Goal: Task Accomplishment & Management: Use online tool/utility

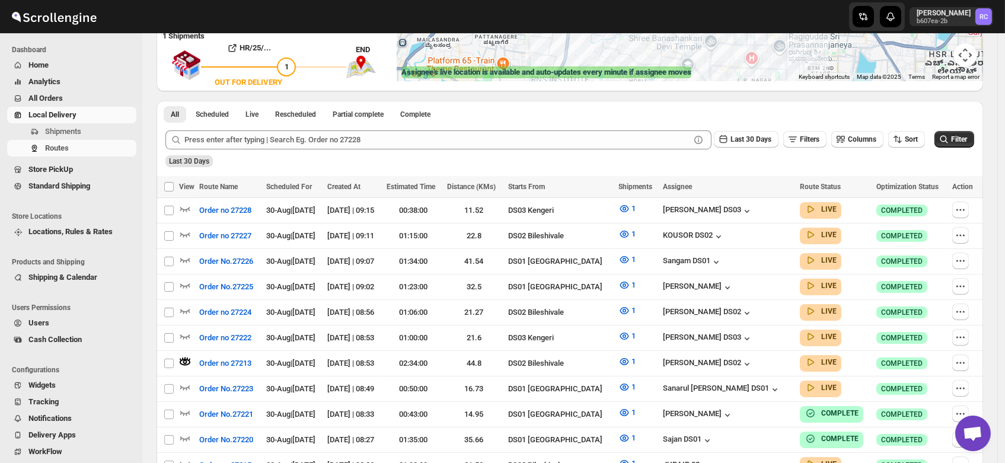
scroll to position [218, 0]
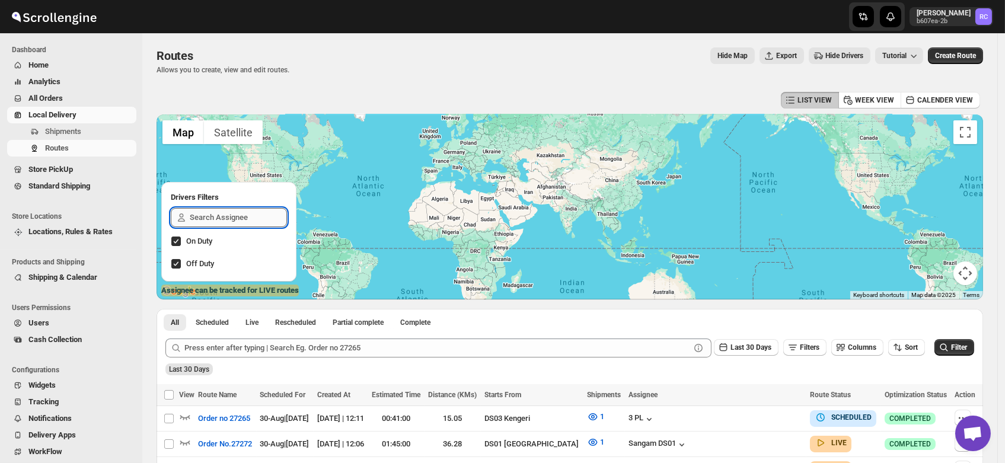
click at [218, 216] on input "text" at bounding box center [238, 217] width 97 height 19
type input "jos"
click at [218, 243] on div "Joseph Krishna DS03" at bounding box center [228, 246] width 97 height 17
checkbox input "true"
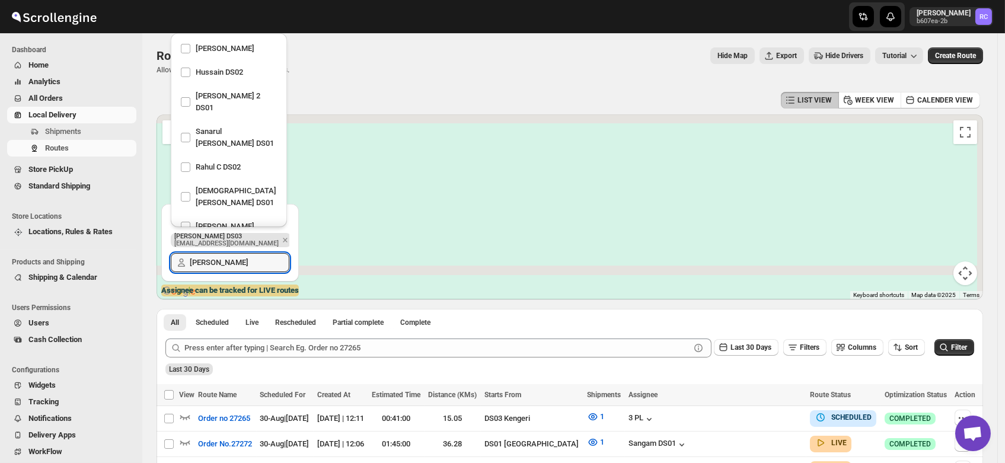
scroll to position [1175, 0]
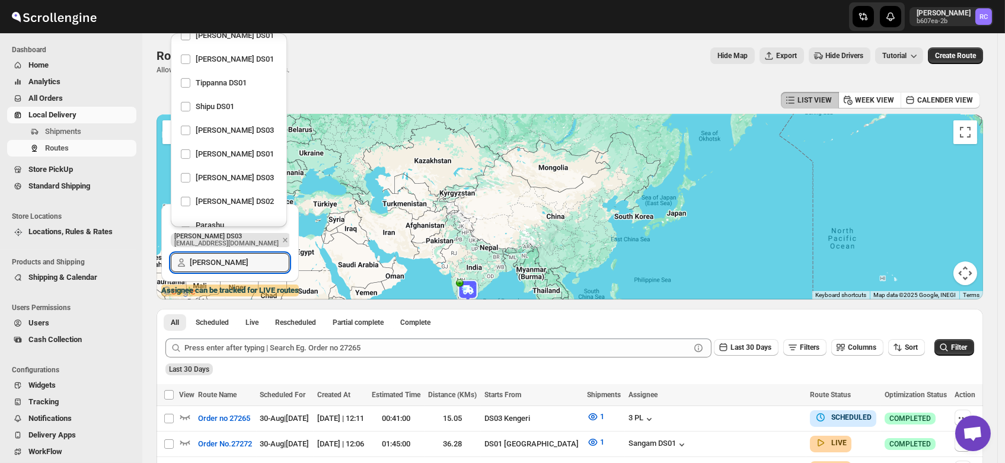
type input "jos"
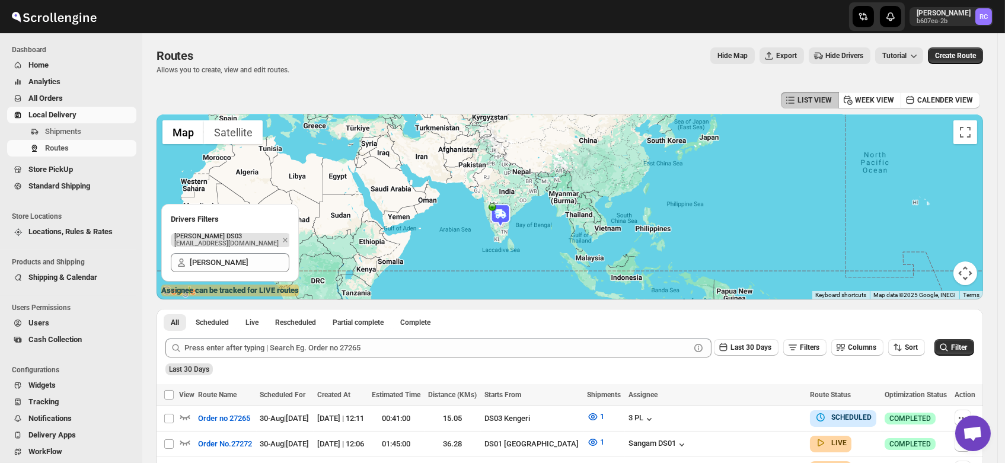
drag, startPoint x: 482, startPoint y: 283, endPoint x: 523, endPoint y: 186, distance: 106.0
click at [523, 186] on div "To navigate, press the arrow keys." at bounding box center [569, 206] width 826 height 185
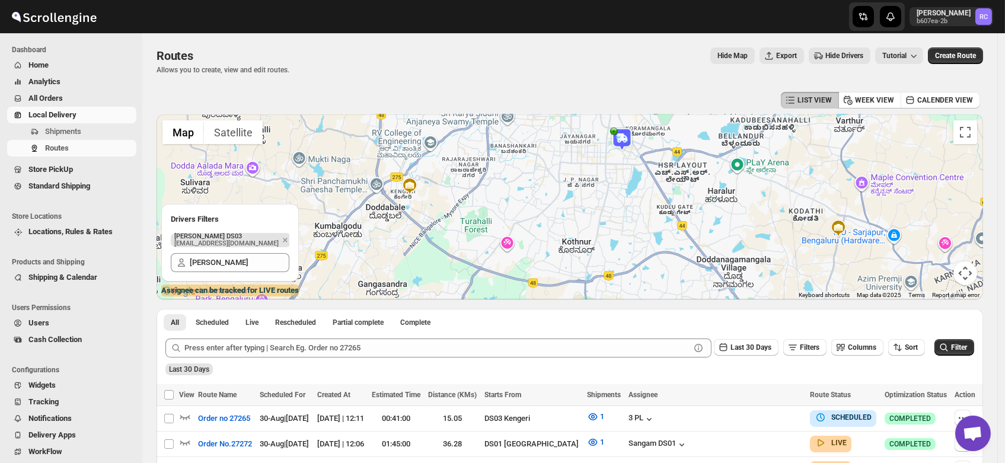
drag, startPoint x: 597, startPoint y: 165, endPoint x: 591, endPoint y: 219, distance: 54.8
click at [591, 219] on div at bounding box center [569, 206] width 826 height 185
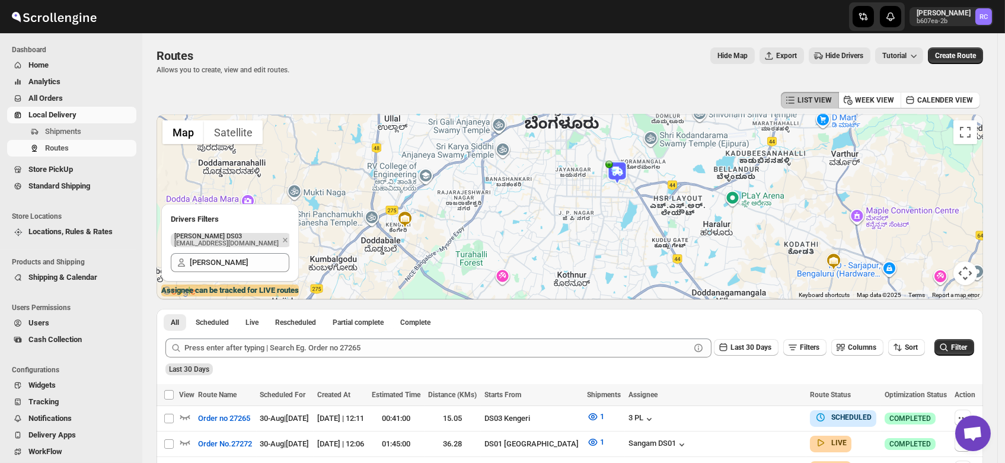
click at [620, 169] on img at bounding box center [617, 173] width 24 height 24
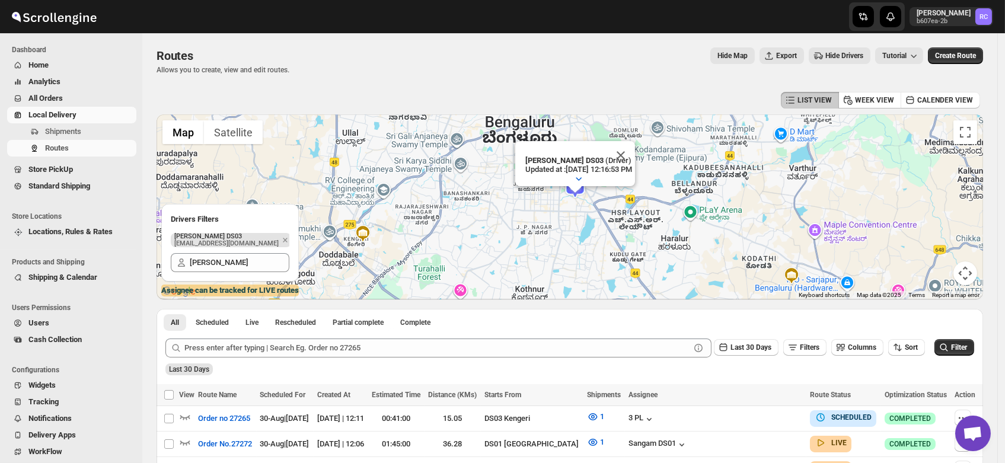
drag, startPoint x: 409, startPoint y: 267, endPoint x: 728, endPoint y: 202, distance: 326.0
click at [728, 202] on div "To navigate, press the arrow keys. Joseph Krishna DS03 (Driver) Updated at : 8/…" at bounding box center [569, 206] width 826 height 185
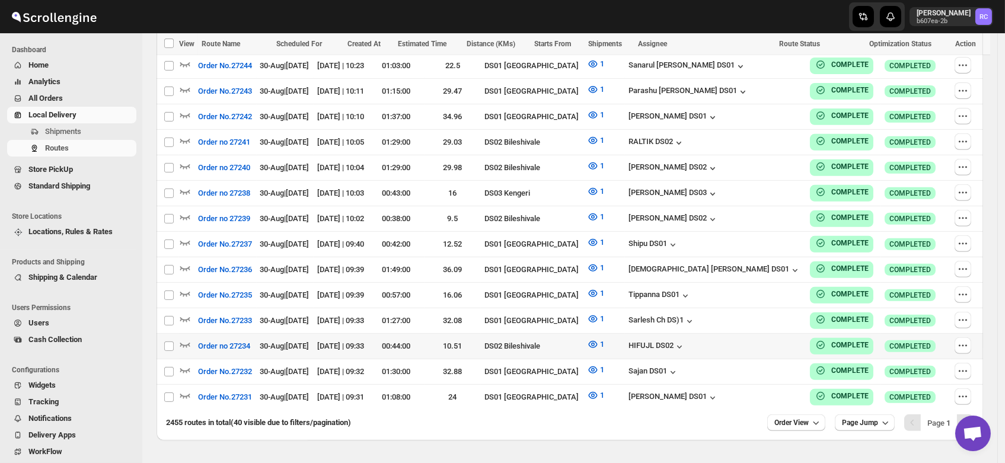
scroll to position [1023, 0]
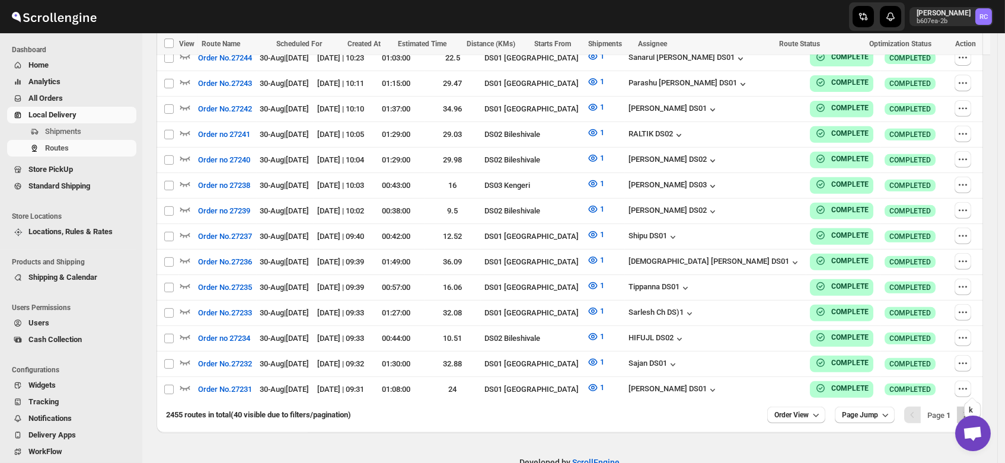
click at [967, 409] on icon "Next" at bounding box center [965, 415] width 12 height 12
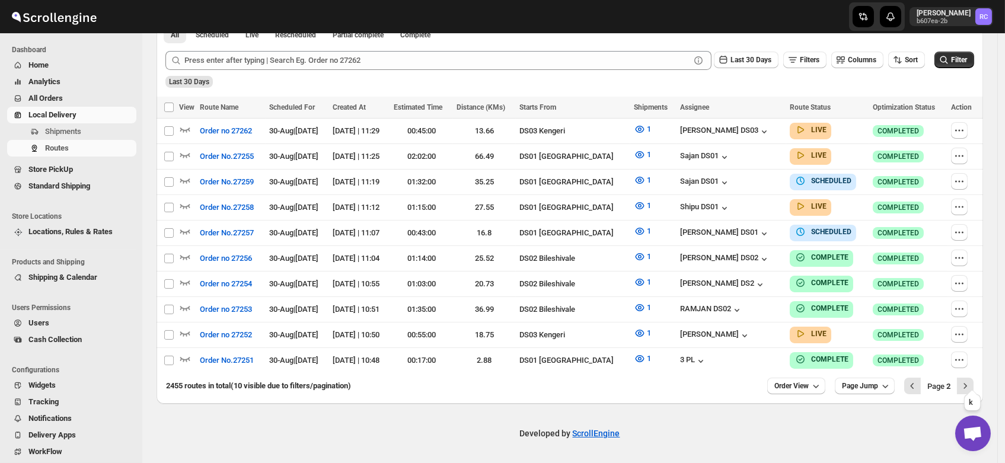
scroll to position [280, 0]
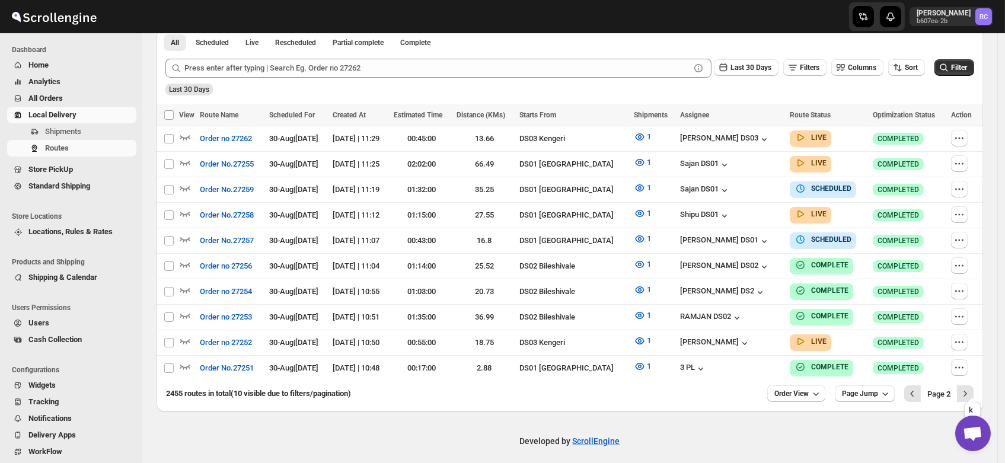
click at [967, 388] on icon "Next" at bounding box center [965, 394] width 12 height 12
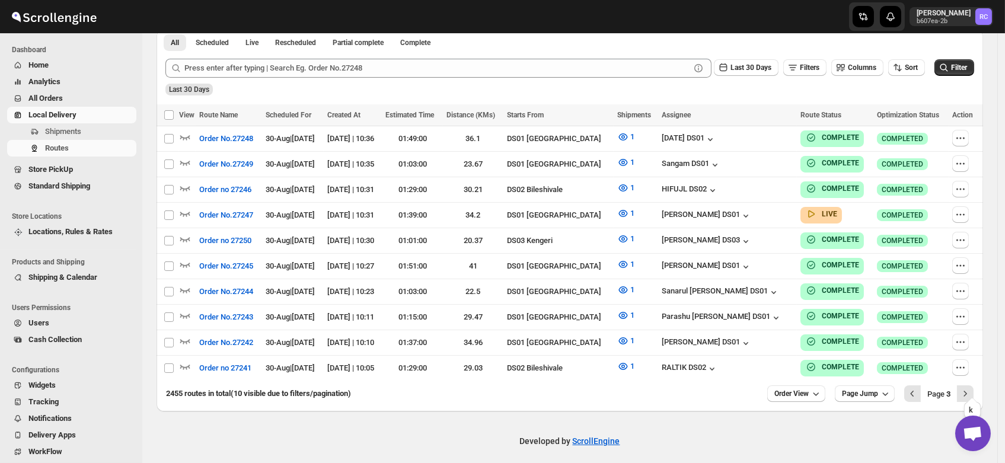
click at [967, 388] on icon "Next" at bounding box center [965, 394] width 12 height 12
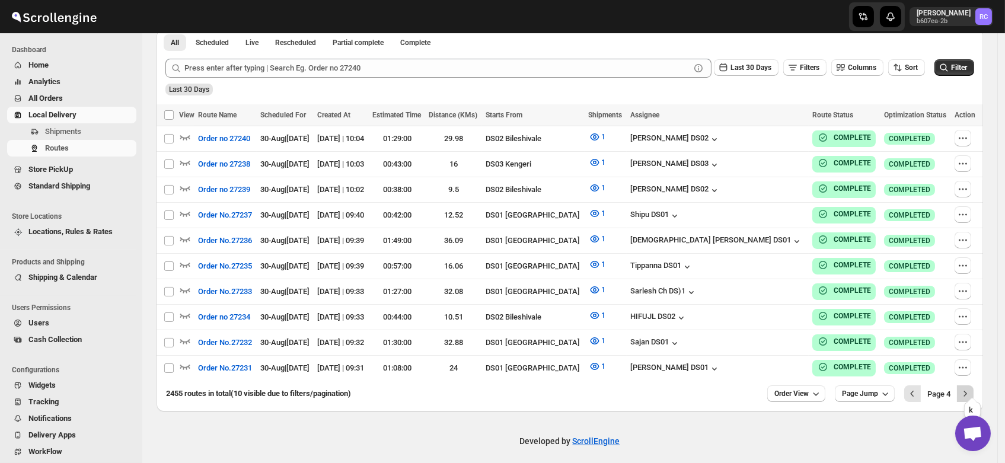
click at [969, 388] on icon "Next" at bounding box center [965, 394] width 12 height 12
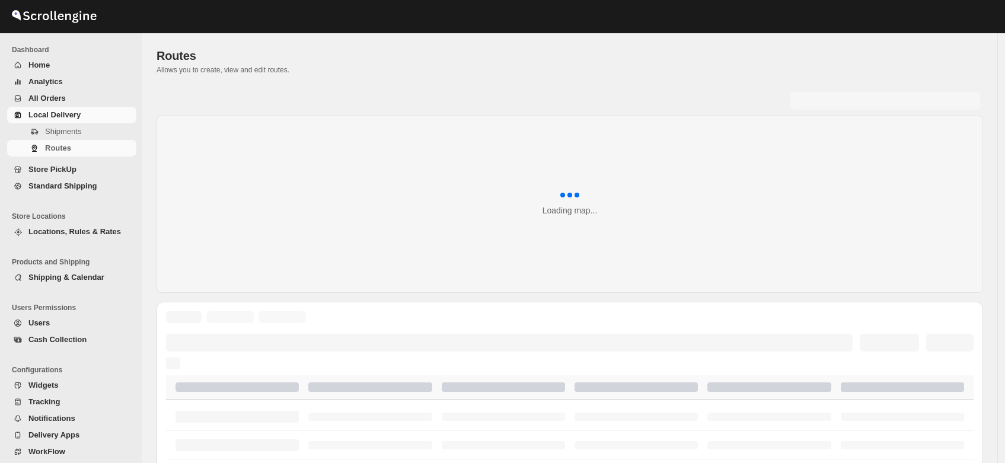
scroll to position [280, 0]
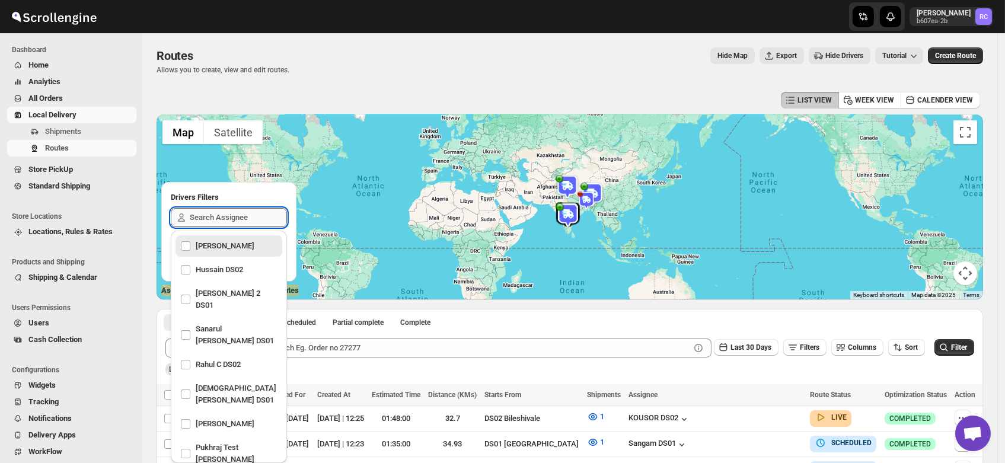
click at [201, 216] on input "text" at bounding box center [238, 217] width 97 height 19
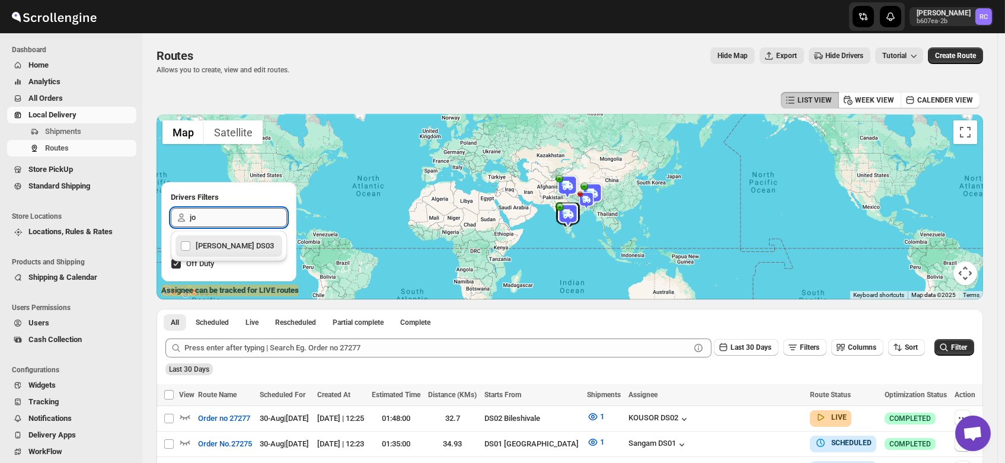
type input "jos"
click at [204, 241] on div "[PERSON_NAME] DS03" at bounding box center [228, 246] width 97 height 17
checkbox input "true"
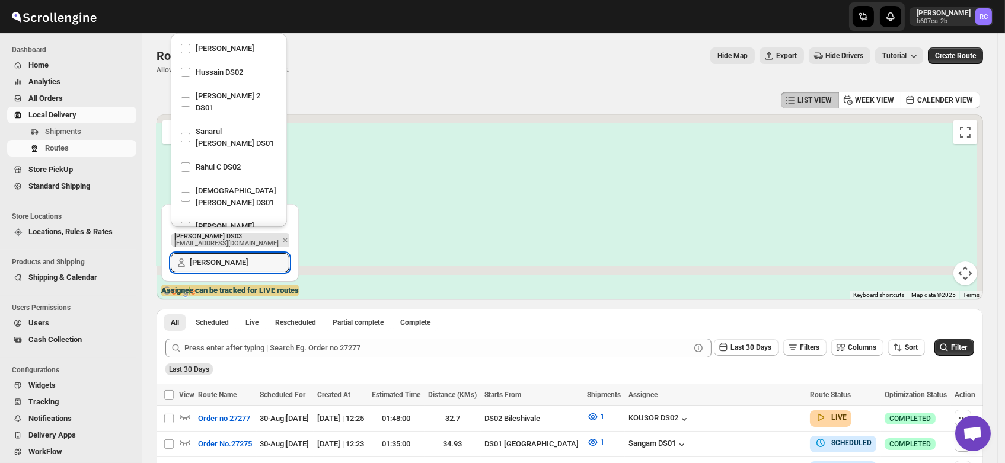
scroll to position [587, 0]
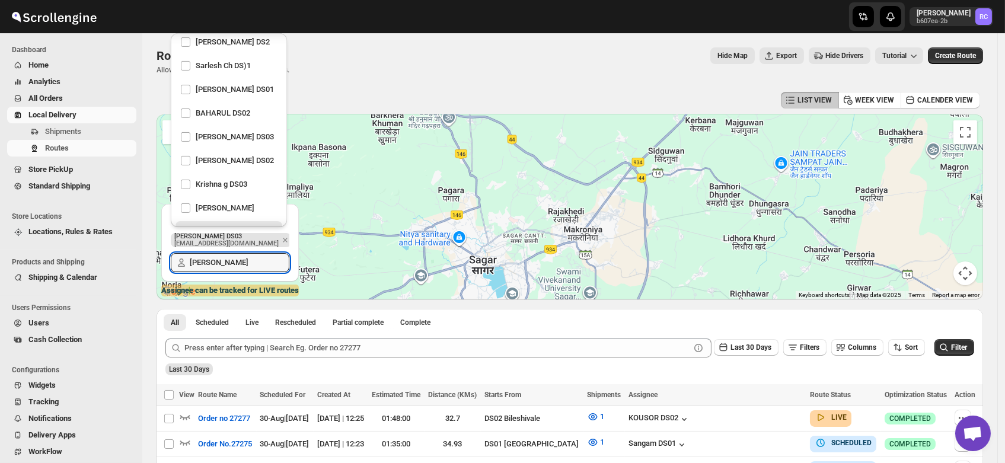
type input "jos"
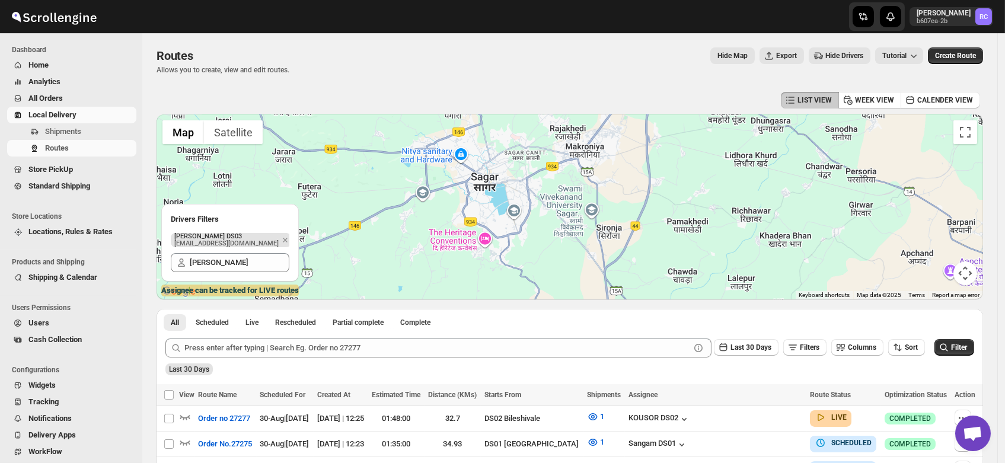
drag, startPoint x: 503, startPoint y: 267, endPoint x: 507, endPoint y: 154, distance: 113.3
click at [507, 154] on div at bounding box center [569, 206] width 826 height 185
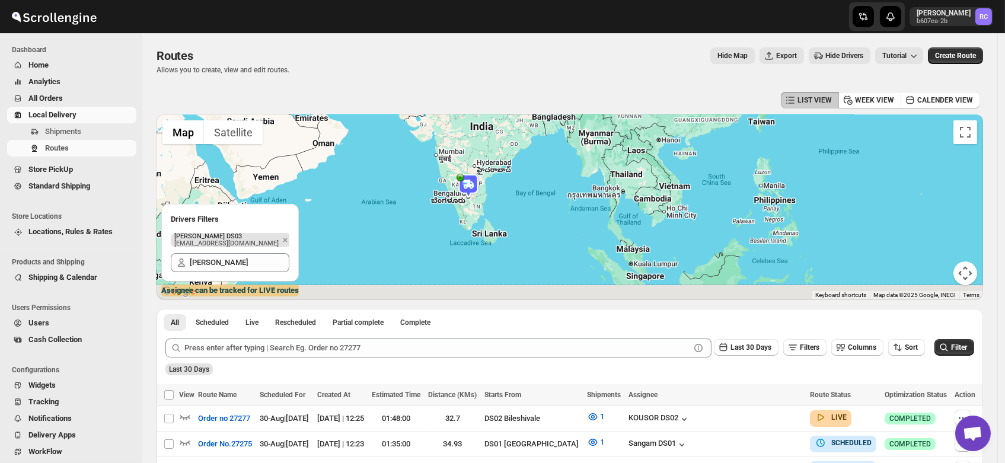
drag, startPoint x: 471, startPoint y: 277, endPoint x: 497, endPoint y: 139, distance: 140.5
click at [497, 139] on div at bounding box center [569, 206] width 826 height 185
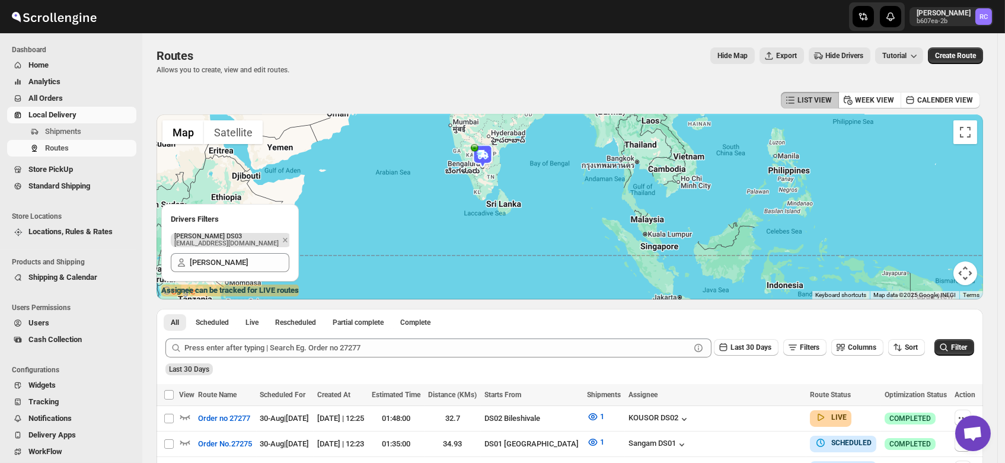
scroll to position [5, 0]
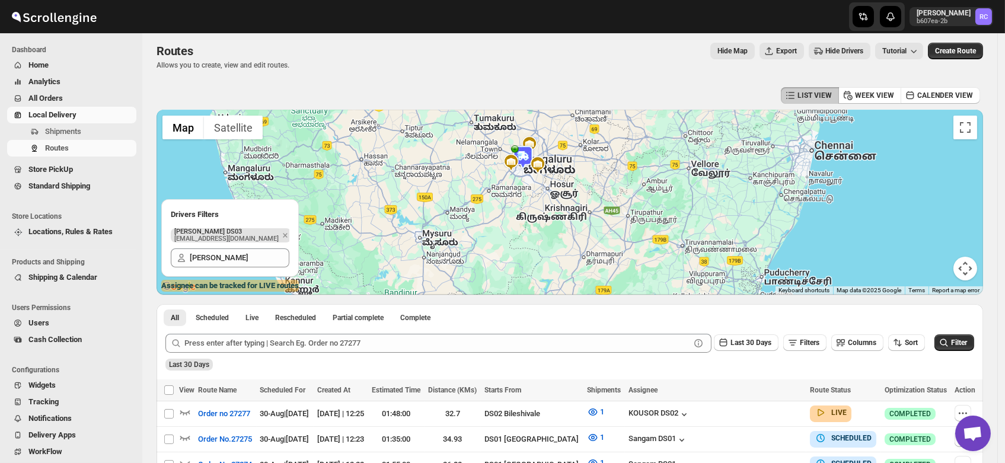
drag, startPoint x: 516, startPoint y: 134, endPoint x: 503, endPoint y: 261, distance: 127.5
click at [503, 261] on div at bounding box center [569, 202] width 826 height 185
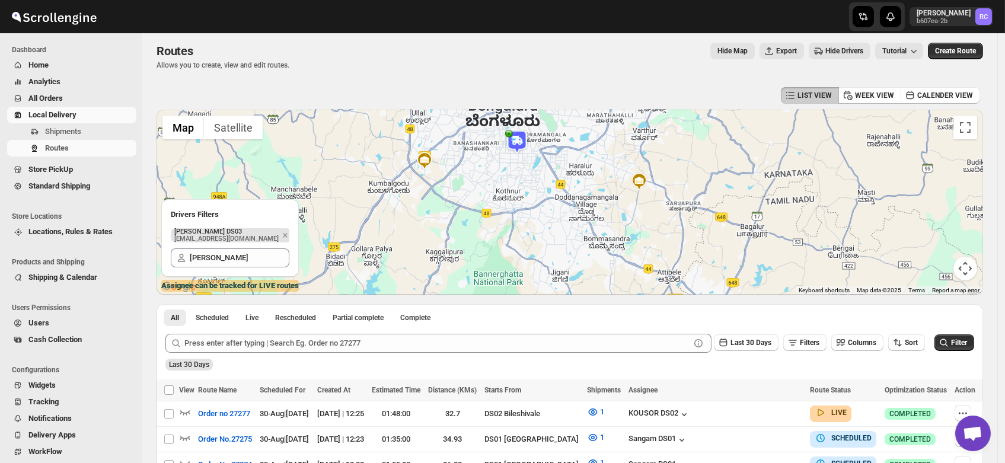
click at [518, 138] on img at bounding box center [517, 142] width 24 height 24
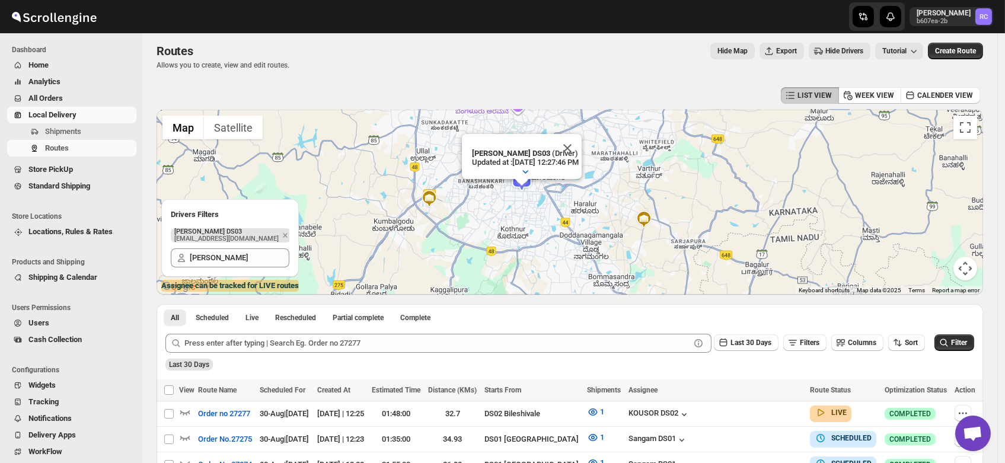
drag, startPoint x: 424, startPoint y: 231, endPoint x: 691, endPoint y: 161, distance: 276.3
click at [691, 161] on div "To navigate, press the arrow keys. Joseph Krishna DS03 (Driver) Updated at : 8/…" at bounding box center [569, 202] width 826 height 185
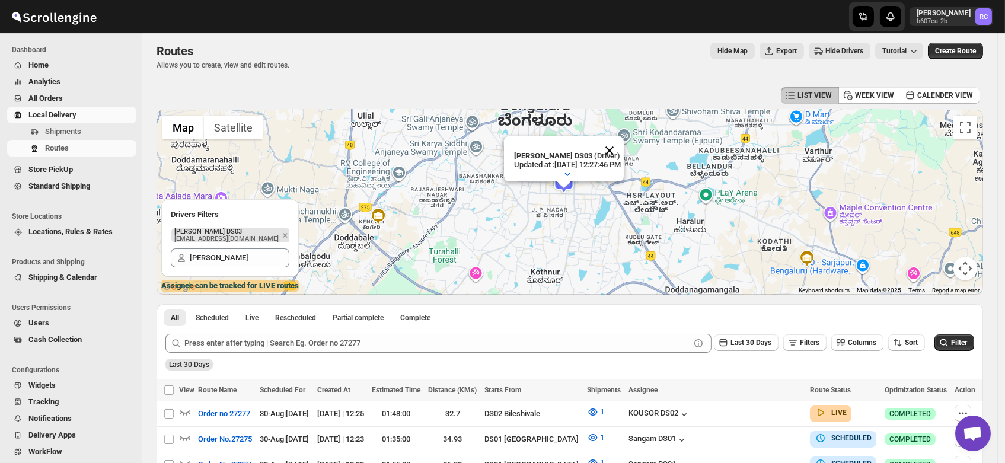
click at [623, 136] on button "Close" at bounding box center [609, 150] width 28 height 28
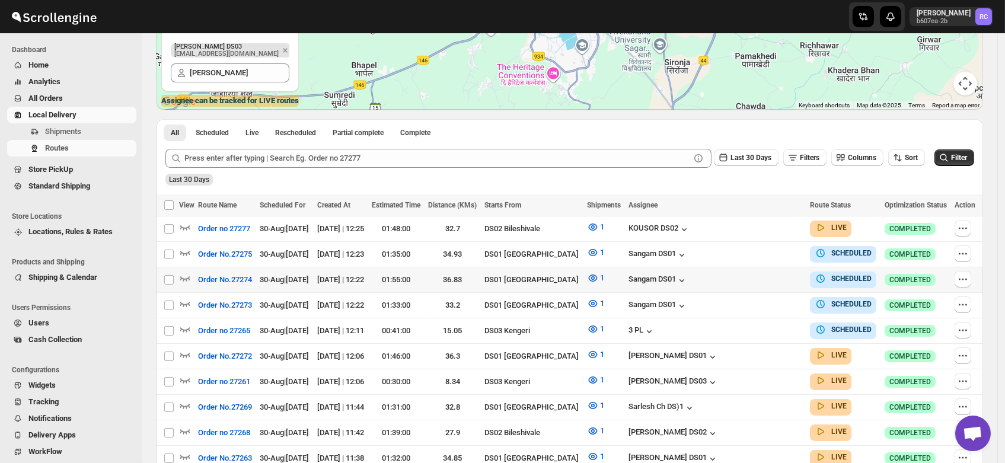
scroll to position [204, 0]
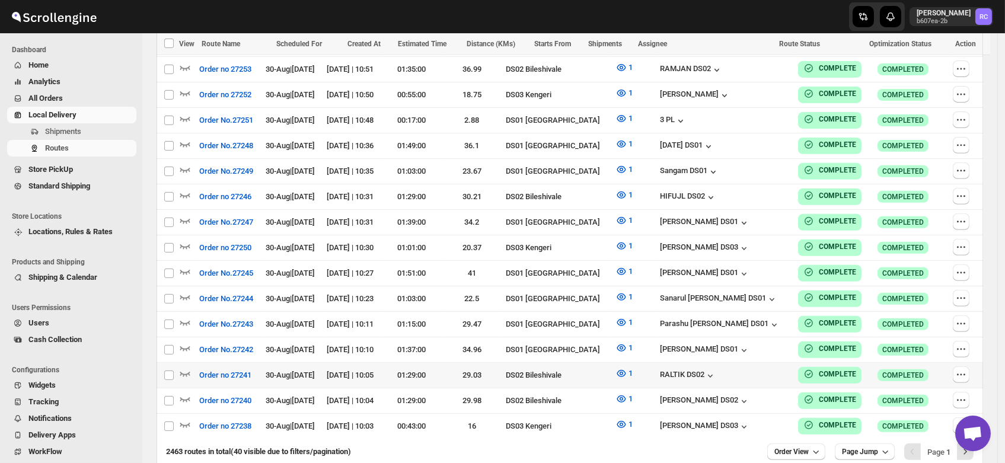
scroll to position [1023, 0]
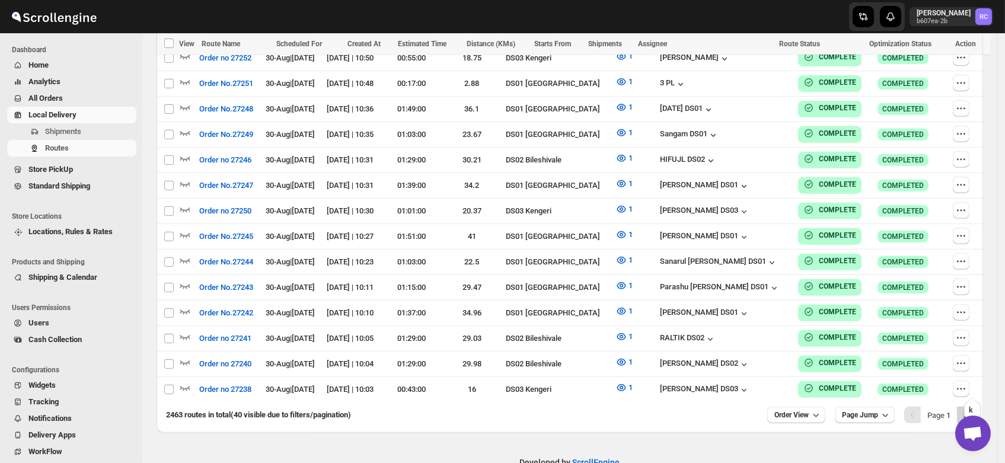
click at [970, 409] on icon "Next" at bounding box center [965, 415] width 12 height 12
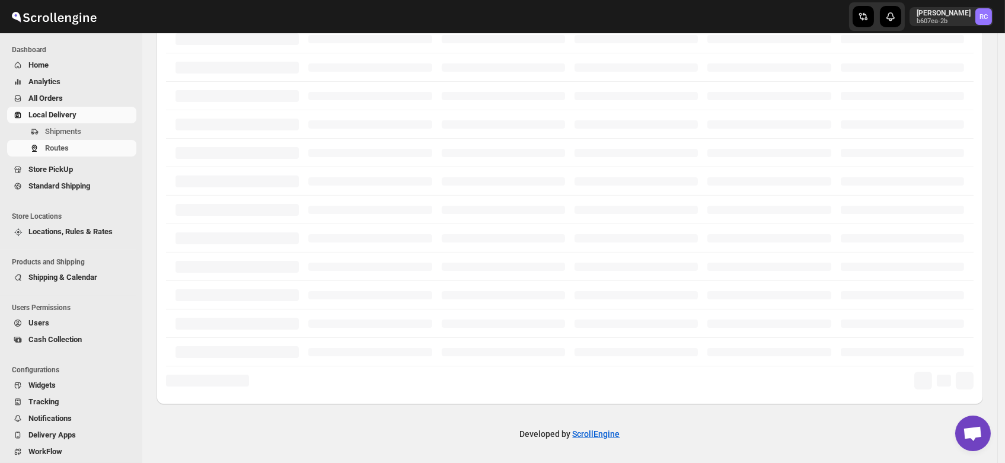
scroll to position [280, 0]
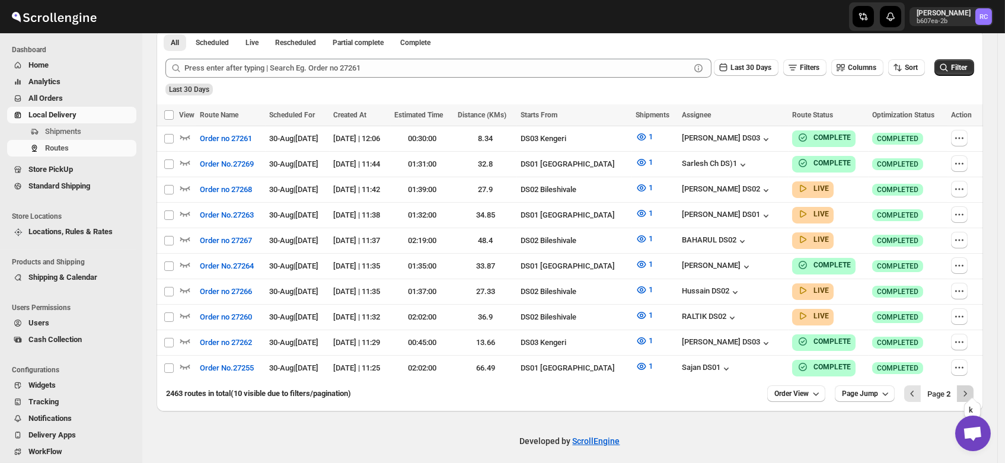
click at [971, 388] on icon "Next" at bounding box center [965, 394] width 12 height 12
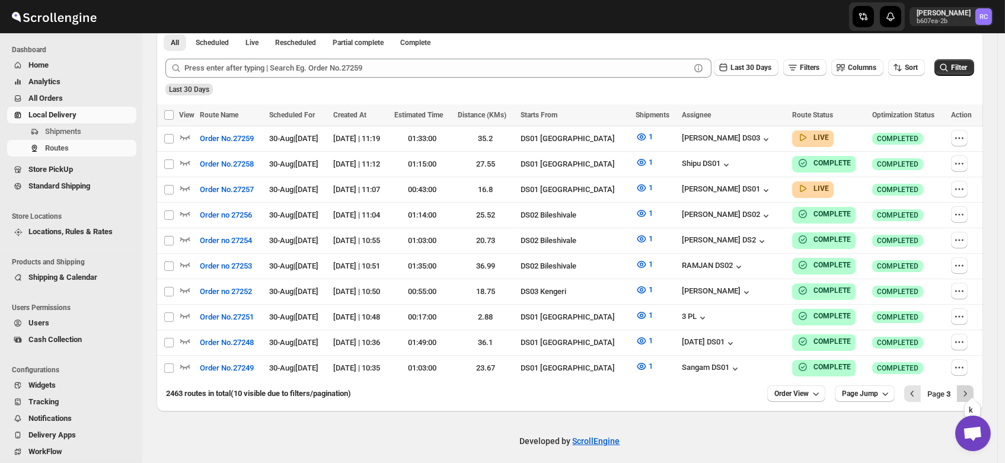
click at [967, 391] on icon "Next" at bounding box center [965, 393] width 3 height 5
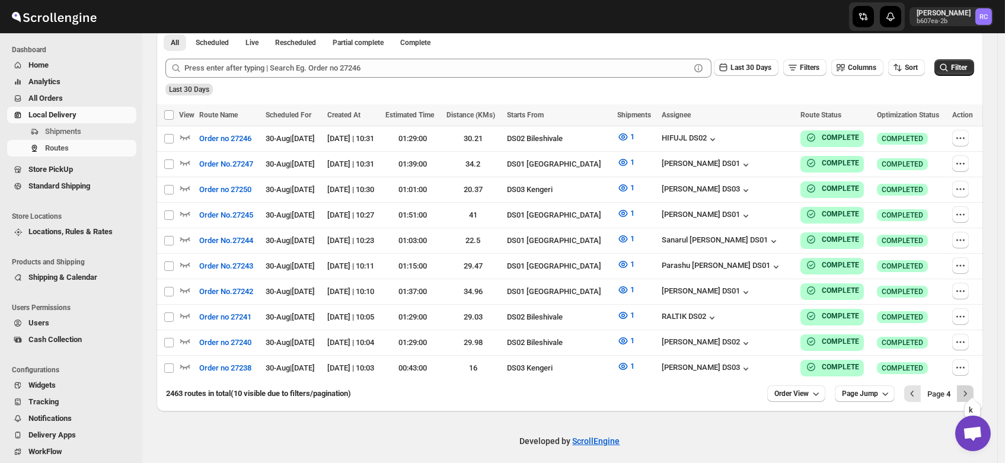
click at [969, 389] on icon "Next" at bounding box center [965, 394] width 12 height 12
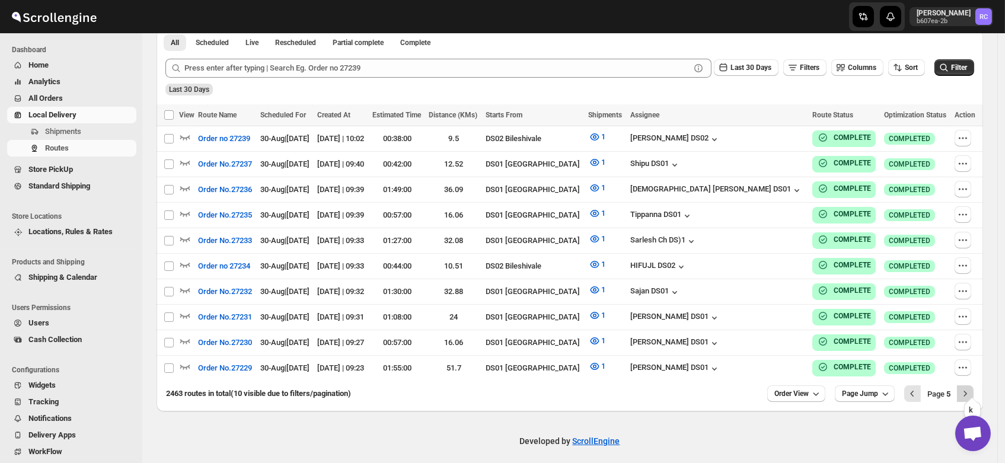
click at [967, 388] on icon "Next" at bounding box center [965, 394] width 12 height 12
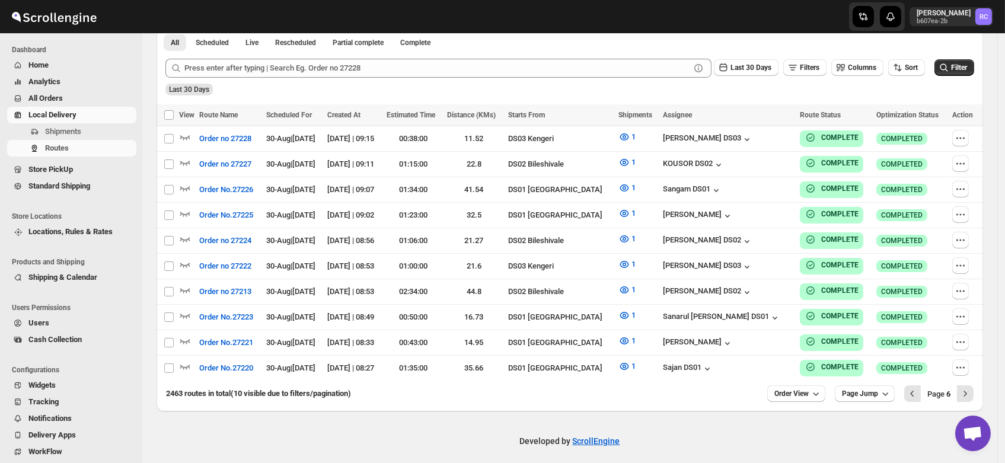
click at [926, 113] on span "Optimization Status" at bounding box center [907, 115] width 62 height 8
click at [185, 284] on icon "button" at bounding box center [185, 290] width 12 height 12
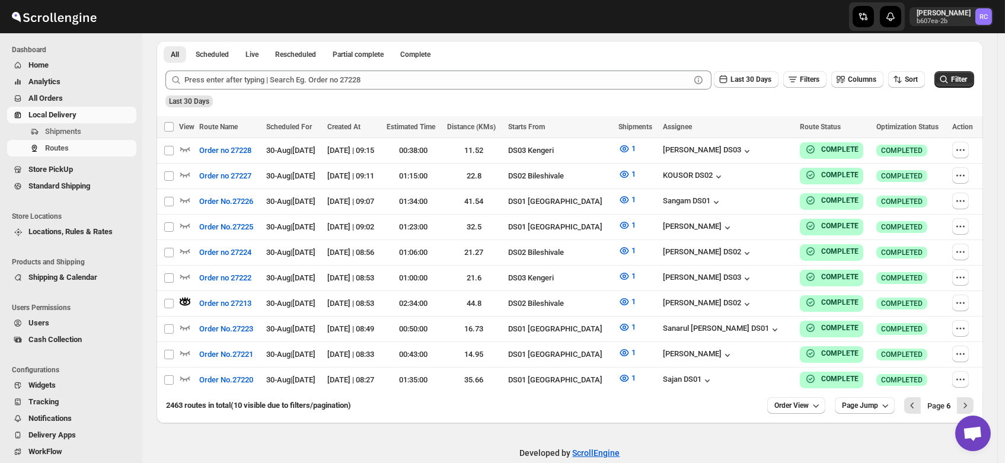
scroll to position [0, 0]
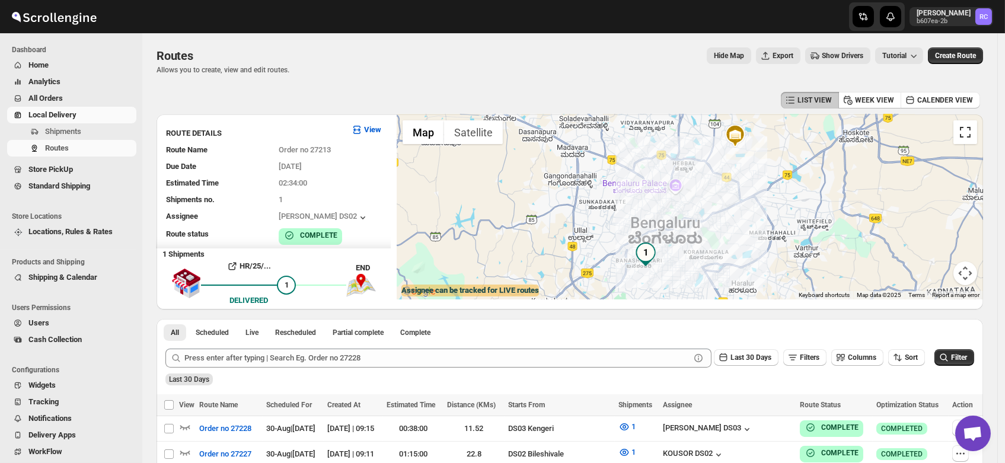
click at [971, 133] on button "Toggle fullscreen view" at bounding box center [965, 132] width 24 height 24
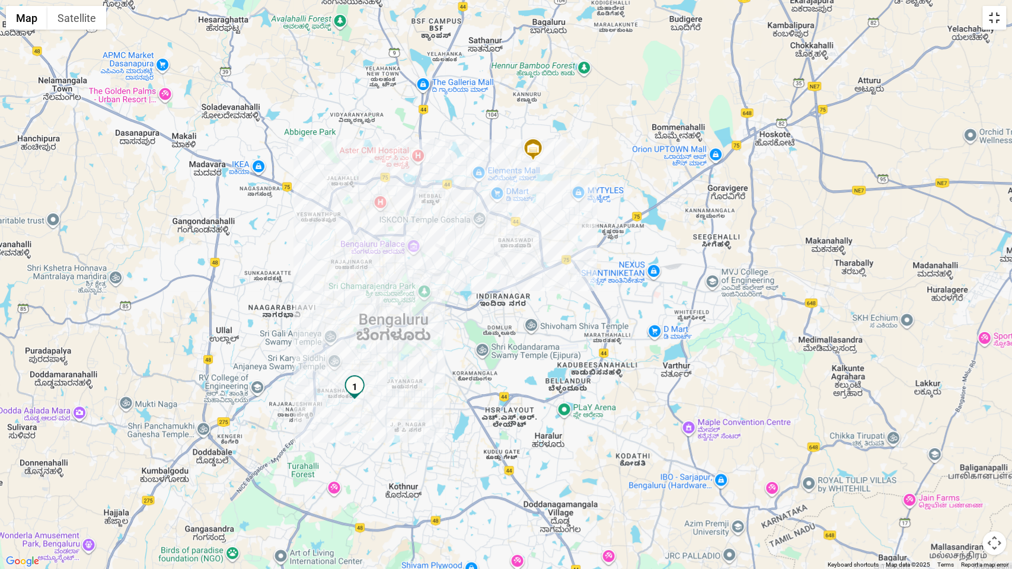
click at [1001, 20] on button "Toggle fullscreen view" at bounding box center [994, 18] width 24 height 24
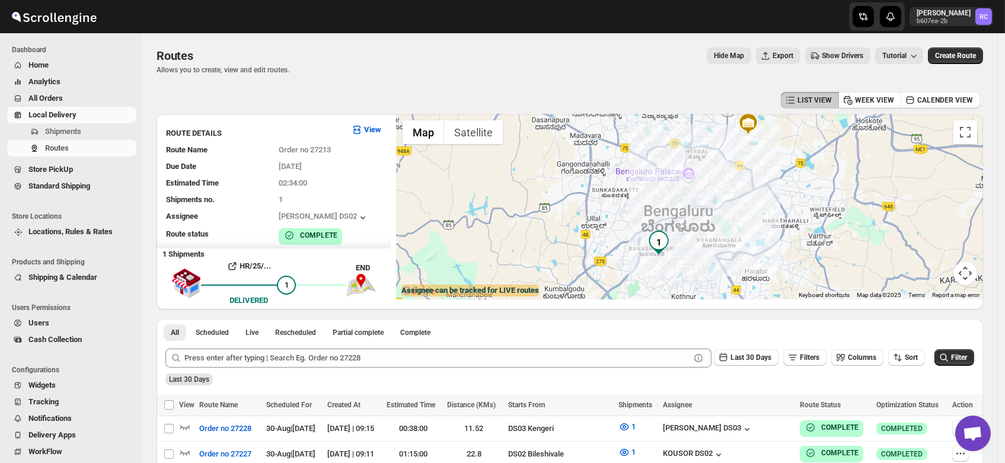
drag, startPoint x: 616, startPoint y: 221, endPoint x: 695, endPoint y: 196, distance: 82.8
click at [695, 196] on div at bounding box center [690, 206] width 586 height 185
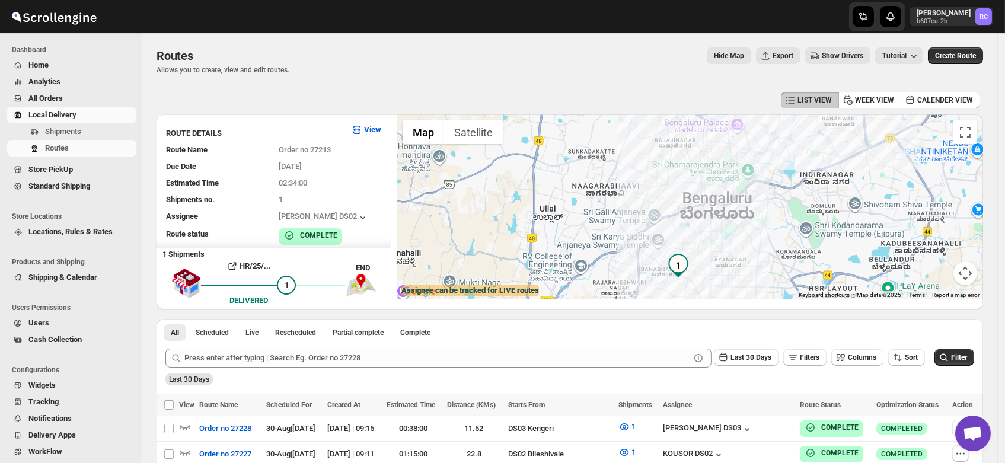
drag, startPoint x: 668, startPoint y: 217, endPoint x: 749, endPoint y: 158, distance: 100.5
click at [749, 158] on div at bounding box center [690, 206] width 586 height 185
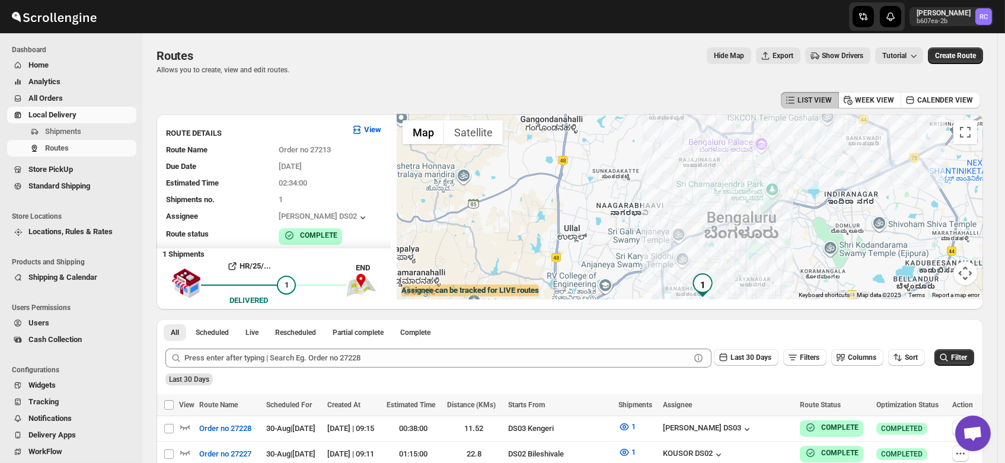
drag, startPoint x: 742, startPoint y: 184, endPoint x: 766, endPoint y: 212, distance: 36.6
click at [766, 212] on div at bounding box center [690, 206] width 586 height 185
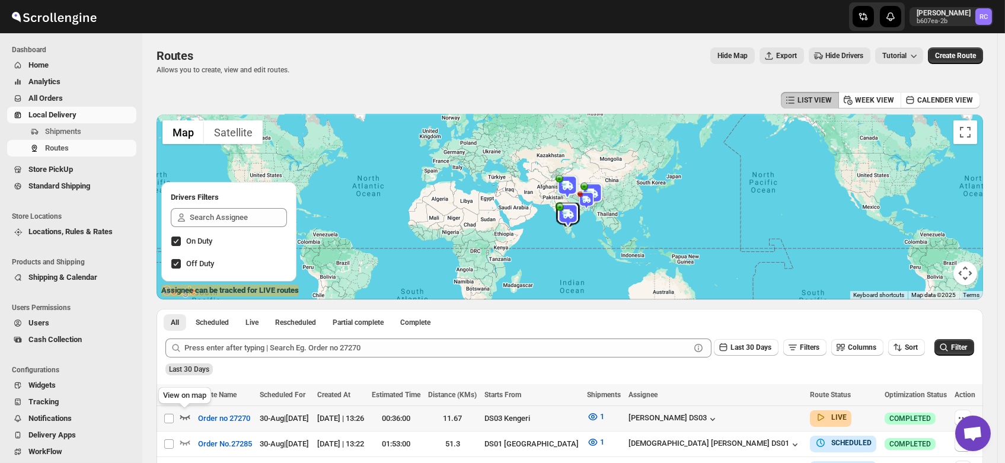
click at [181, 413] on icon "button" at bounding box center [185, 417] width 12 height 12
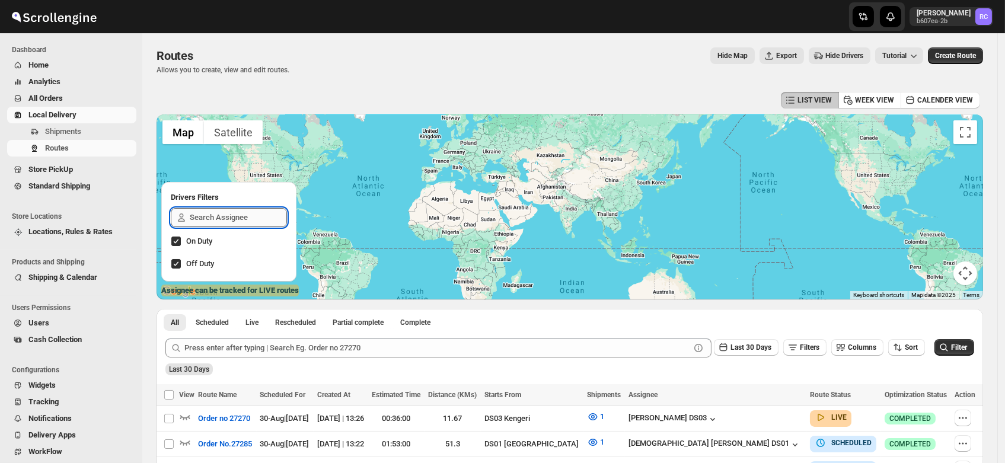
click at [206, 218] on input "text" at bounding box center [238, 217] width 97 height 19
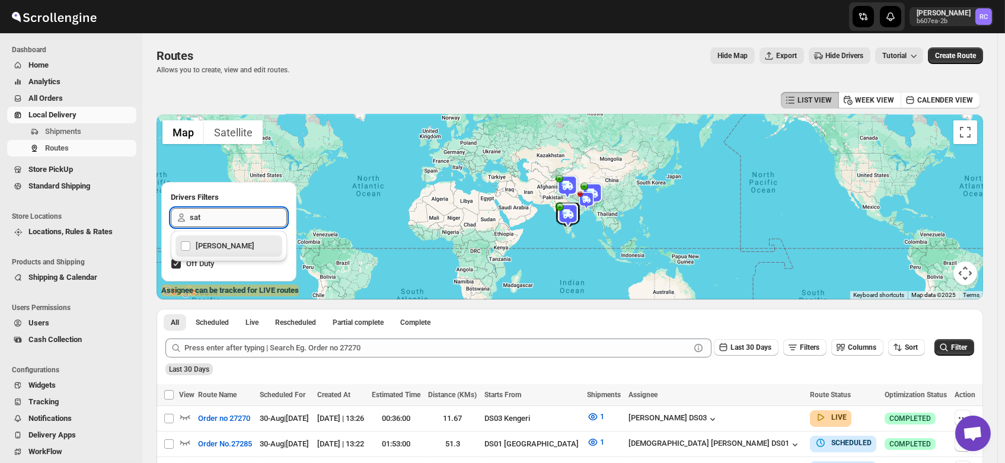
type input "sati"
click at [227, 242] on div "Satish kumar veera" at bounding box center [228, 246] width 97 height 17
checkbox input "true"
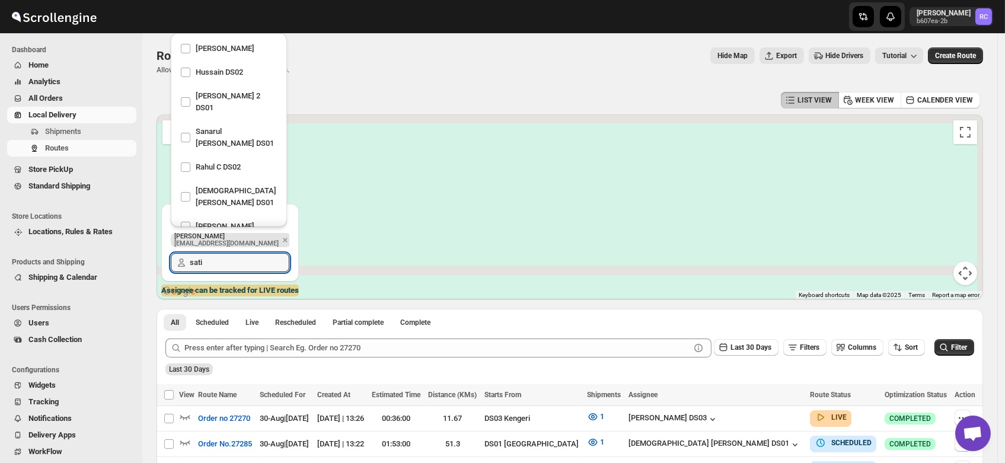
scroll to position [1223, 0]
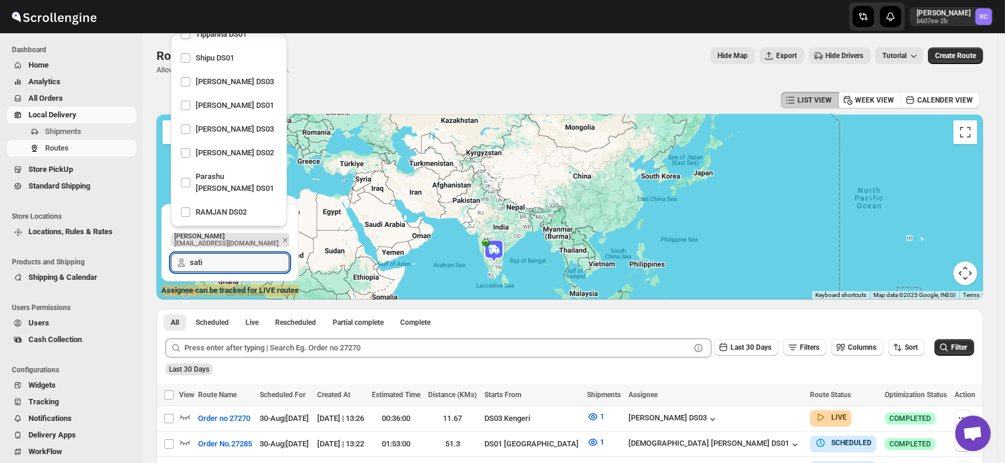
type input "sati"
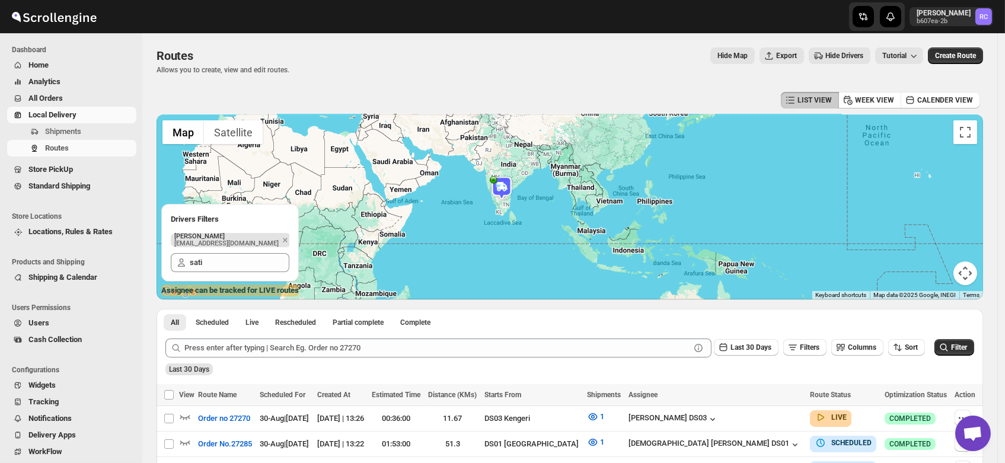
drag, startPoint x: 512, startPoint y: 247, endPoint x: 526, endPoint y: 156, distance: 91.7
click at [526, 156] on div at bounding box center [569, 206] width 826 height 185
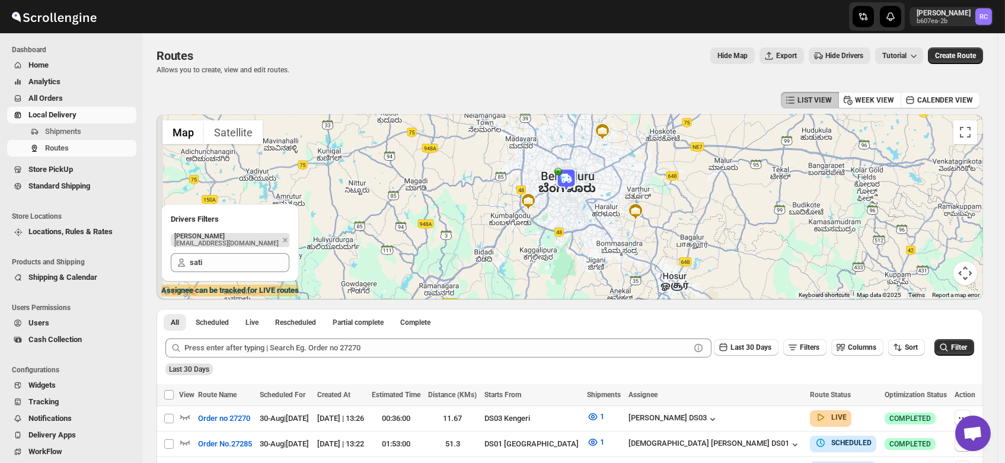
drag, startPoint x: 500, startPoint y: 140, endPoint x: 586, endPoint y: 228, distance: 122.8
click at [586, 228] on div at bounding box center [569, 206] width 826 height 185
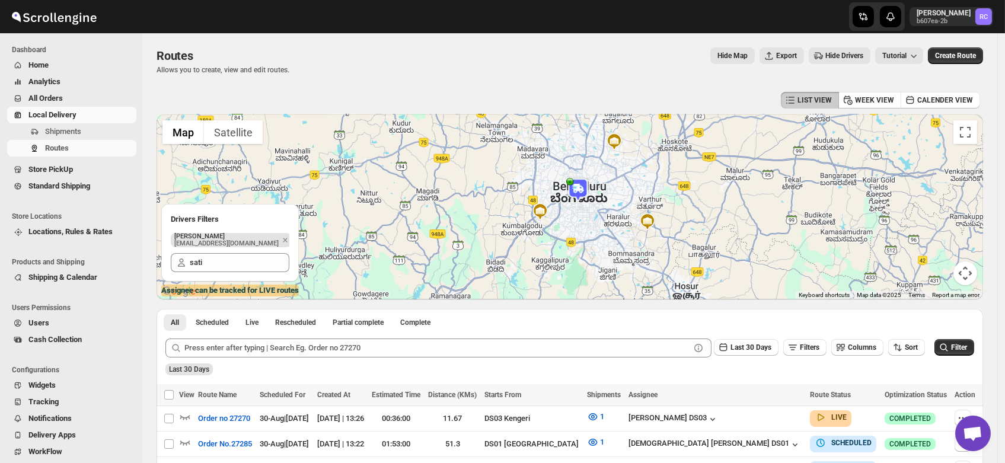
click at [578, 189] on img at bounding box center [578, 190] width 24 height 24
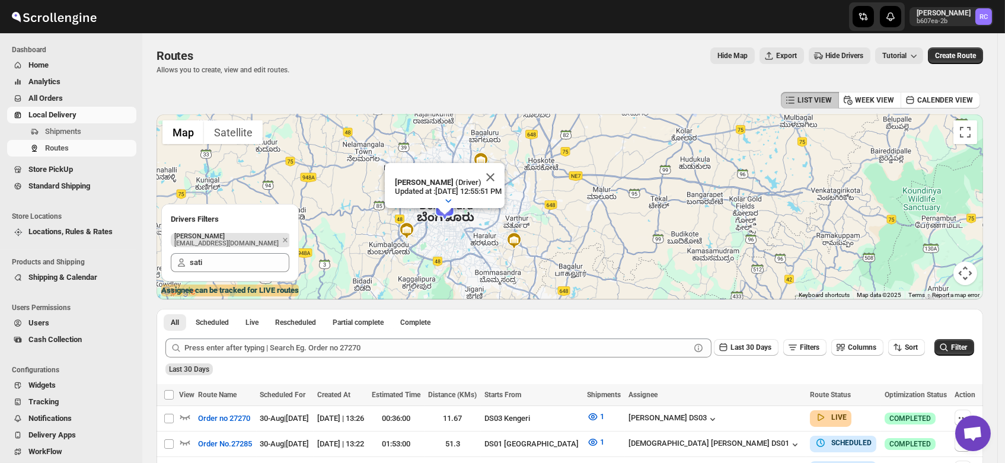
drag, startPoint x: 388, startPoint y: 276, endPoint x: 580, endPoint y: 232, distance: 197.7
click at [580, 232] on div "To navigate, press the arrow keys. Satish kumar veera (Driver) Updated at : 8/3…" at bounding box center [569, 206] width 826 height 185
